Goal: Find specific page/section: Find specific page/section

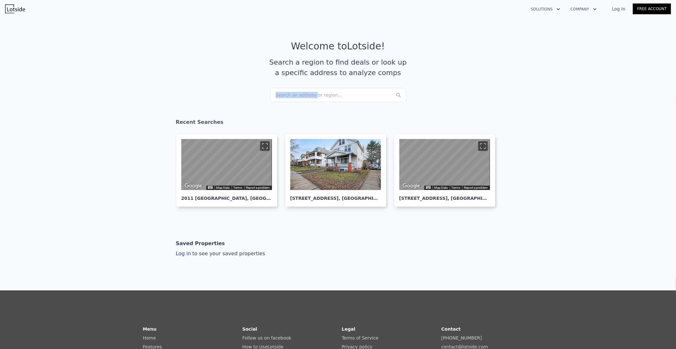
click at [313, 92] on div "Search an address or region..." at bounding box center [338, 95] width 136 height 14
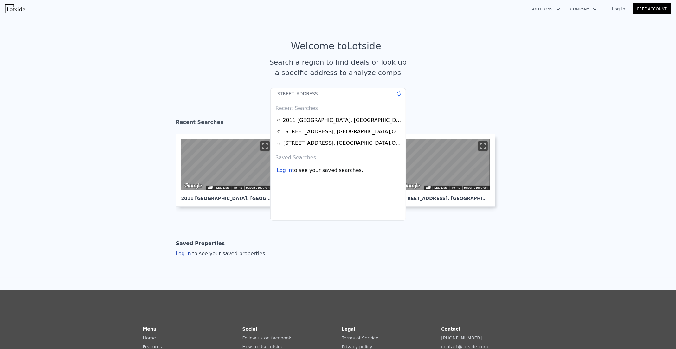
click at [274, 92] on input "[STREET_ADDRESS]" at bounding box center [338, 93] width 136 height 11
type input "[STREET_ADDRESS]"
click at [396, 92] on icon at bounding box center [399, 94] width 6 height 6
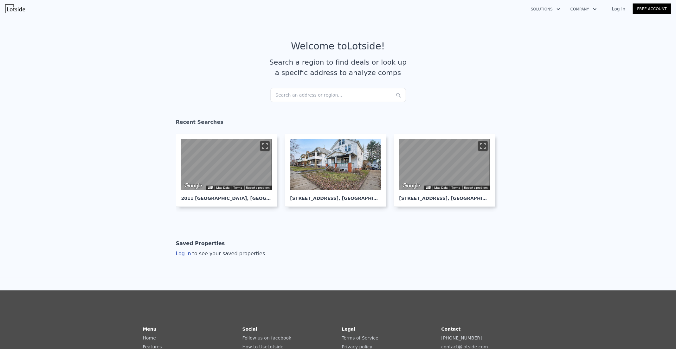
click at [365, 92] on div "Search an address or region..." at bounding box center [338, 95] width 136 height 14
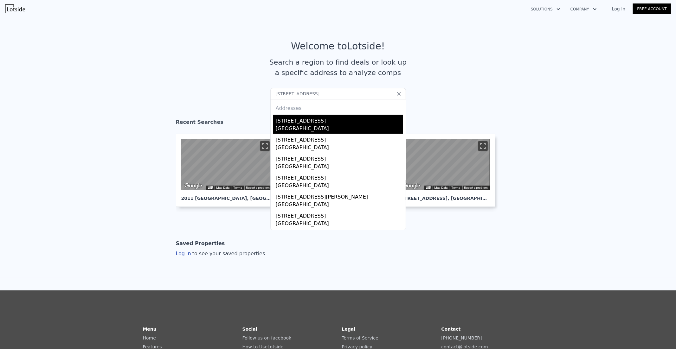
type input "[STREET_ADDRESS]"
click at [287, 120] on div "[STREET_ADDRESS]" at bounding box center [339, 120] width 127 height 10
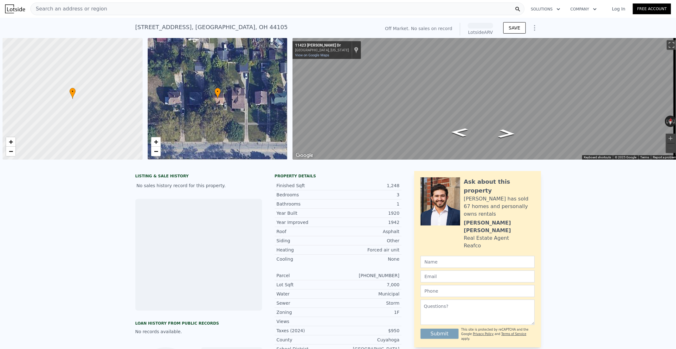
scroll to position [0, 2]
